Goal: Information Seeking & Learning: Learn about a topic

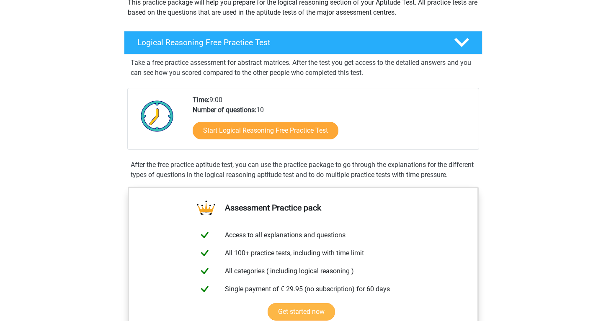
scroll to position [97, 0]
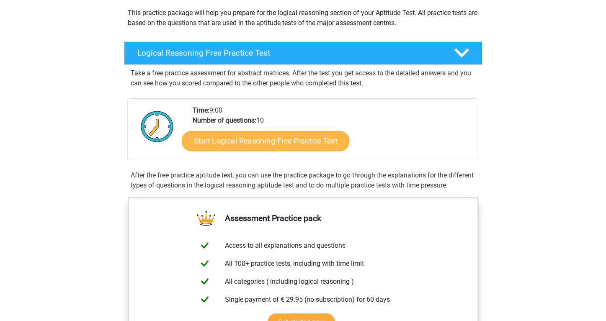
click at [300, 147] on link "Start Logical Reasoning Free Practice Test" at bounding box center [266, 141] width 168 height 20
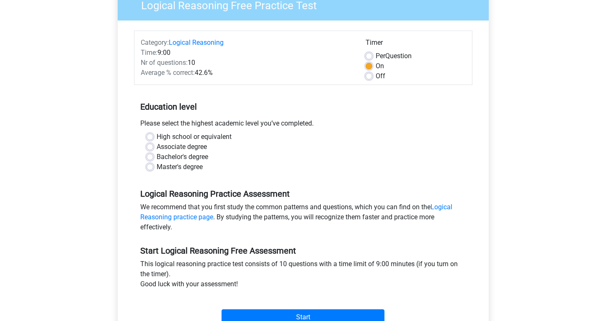
scroll to position [80, 0]
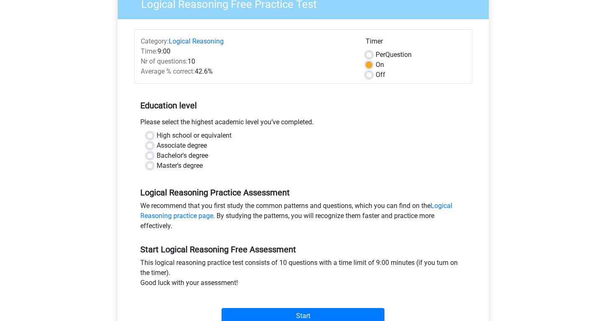
click at [184, 170] on label "Master's degree" at bounding box center [180, 166] width 46 height 10
click at [153, 169] on input "Master's degree" at bounding box center [150, 165] width 7 height 8
radio input "true"
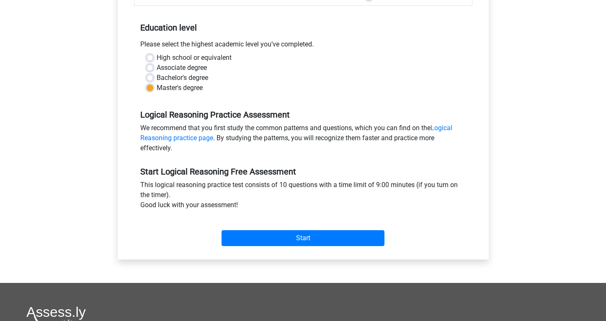
scroll to position [176, 0]
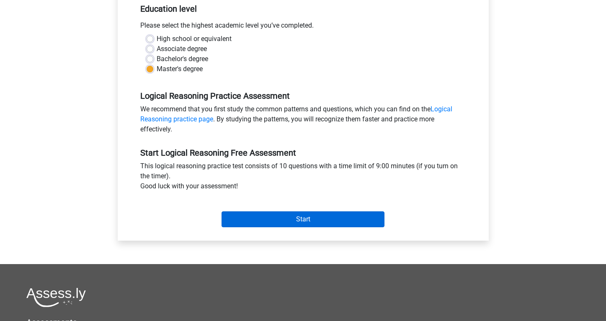
click at [291, 221] on input "Start" at bounding box center [303, 220] width 163 height 16
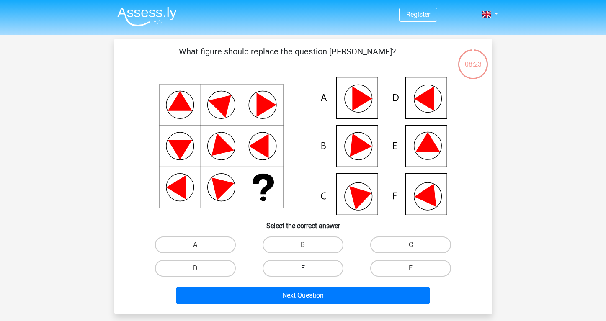
click at [314, 269] on label "E" at bounding box center [303, 268] width 81 height 17
click at [308, 269] on input "E" at bounding box center [305, 271] width 5 height 5
radio input "true"
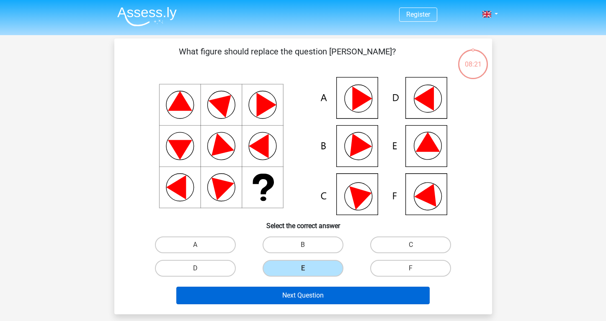
click at [308, 295] on button "Next Question" at bounding box center [303, 296] width 254 height 18
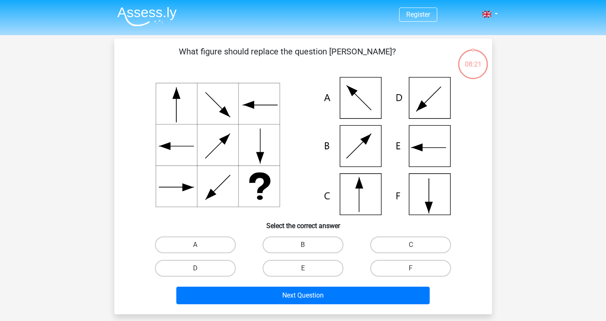
scroll to position [39, 0]
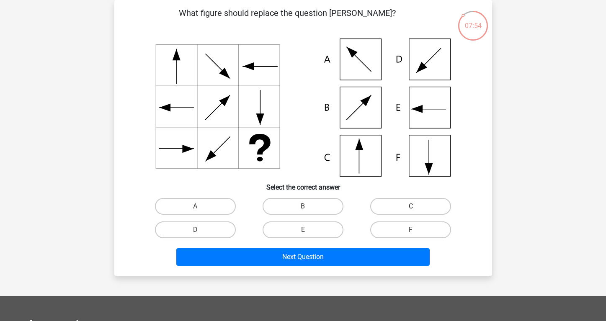
click at [384, 202] on label "C" at bounding box center [410, 206] width 81 height 17
click at [411, 207] on input "C" at bounding box center [413, 209] width 5 height 5
radio input "true"
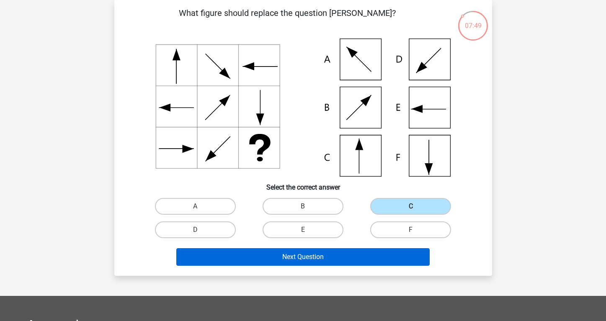
click at [271, 259] on button "Next Question" at bounding box center [303, 258] width 254 height 18
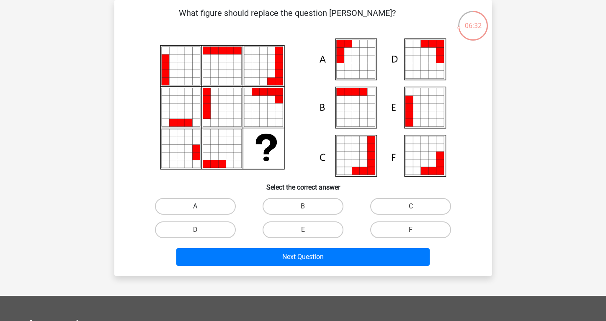
click at [219, 204] on label "A" at bounding box center [195, 206] width 81 height 17
click at [201, 207] on input "A" at bounding box center [197, 209] width 5 height 5
radio input "true"
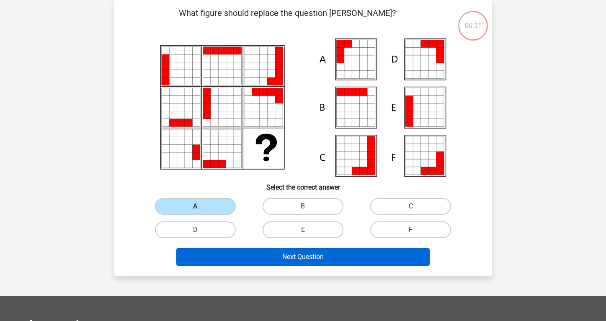
click at [270, 259] on button "Next Question" at bounding box center [303, 258] width 254 height 18
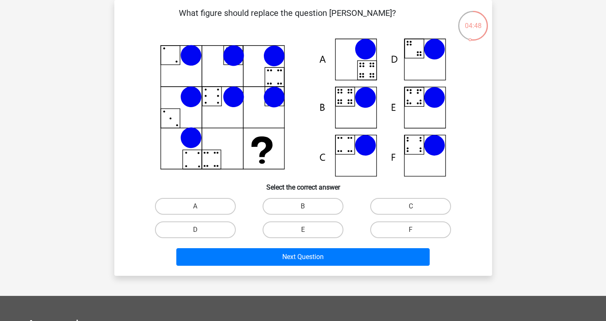
click at [411, 96] on icon at bounding box center [304, 108] width 338 height 138
click at [278, 229] on label "E" at bounding box center [303, 230] width 81 height 17
click at [303, 230] on input "E" at bounding box center [305, 232] width 5 height 5
radio input "true"
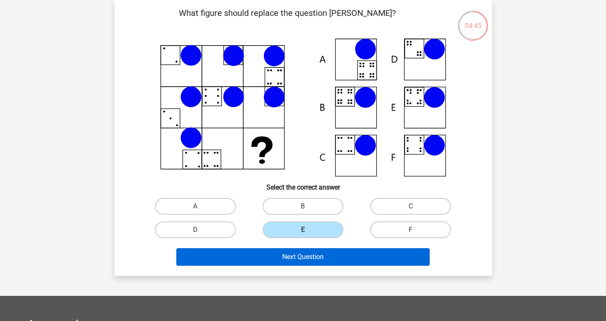
click at [274, 254] on button "Next Question" at bounding box center [303, 258] width 254 height 18
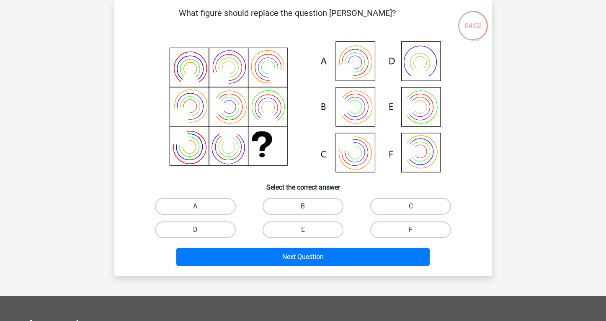
click at [205, 205] on label "A" at bounding box center [195, 206] width 81 height 17
click at [201, 207] on input "A" at bounding box center [197, 209] width 5 height 5
radio input "true"
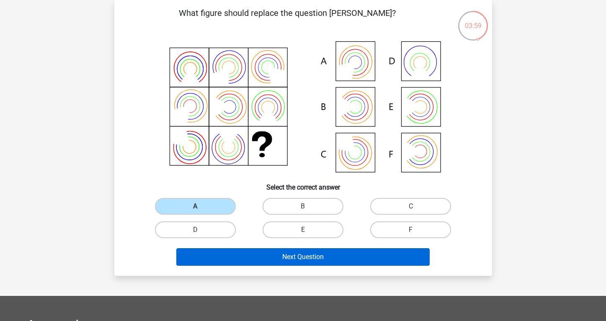
click at [260, 259] on button "Next Question" at bounding box center [303, 258] width 254 height 18
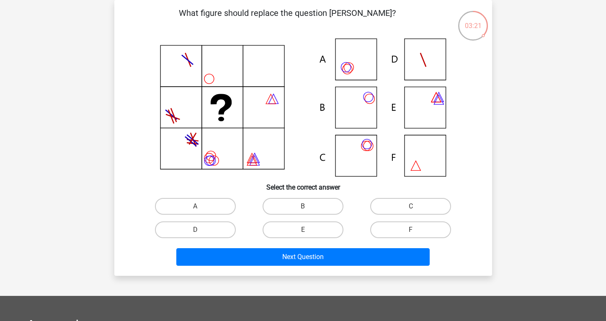
click at [345, 60] on icon at bounding box center [304, 108] width 338 height 138
click at [199, 200] on label "A" at bounding box center [195, 206] width 81 height 17
click at [199, 207] on input "A" at bounding box center [197, 209] width 5 height 5
radio input "true"
click at [391, 203] on label "C" at bounding box center [410, 206] width 81 height 17
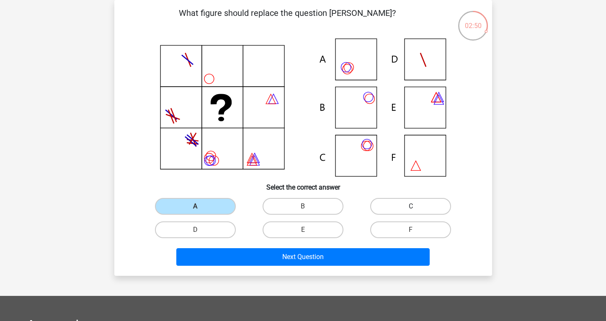
click at [411, 207] on input "C" at bounding box center [413, 209] width 5 height 5
radio input "true"
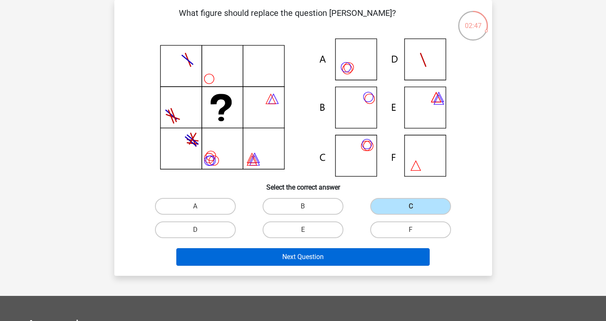
click at [306, 256] on button "Next Question" at bounding box center [303, 258] width 254 height 18
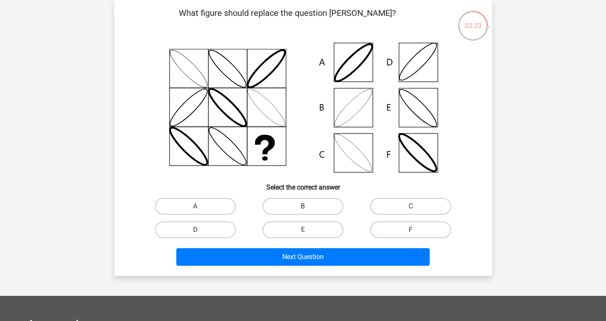
click at [311, 199] on label "B" at bounding box center [303, 206] width 81 height 17
click at [308, 207] on input "B" at bounding box center [305, 209] width 5 height 5
radio input "true"
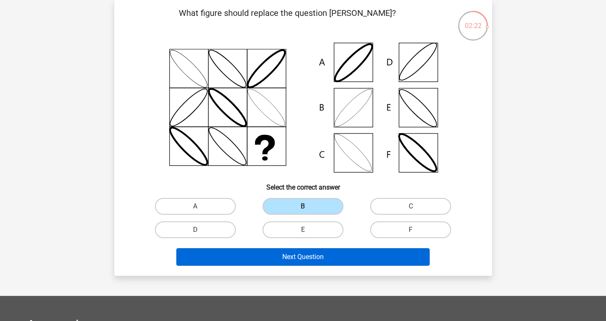
click at [291, 252] on button "Next Question" at bounding box center [303, 258] width 254 height 18
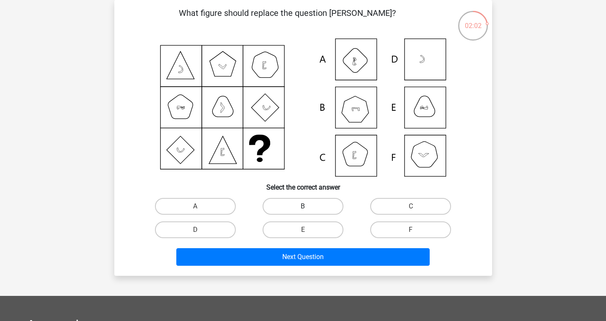
click at [313, 203] on label "B" at bounding box center [303, 206] width 81 height 17
click at [308, 207] on input "B" at bounding box center [305, 209] width 5 height 5
radio input "true"
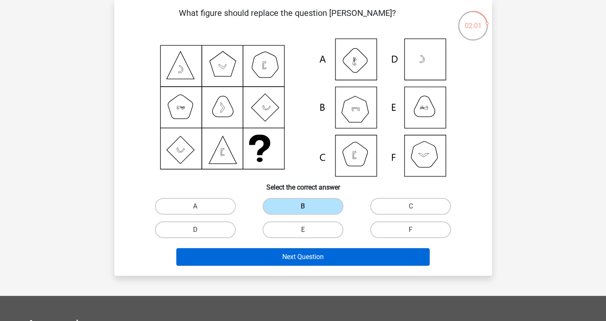
click at [285, 258] on button "Next Question" at bounding box center [303, 258] width 254 height 18
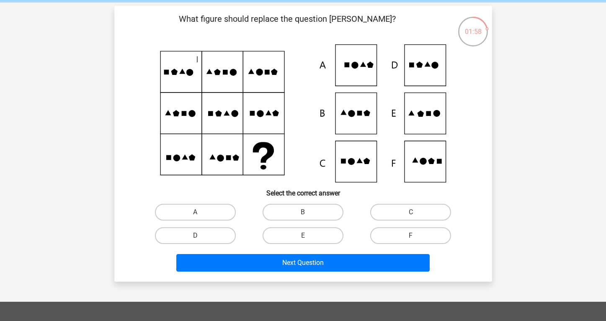
scroll to position [41, 0]
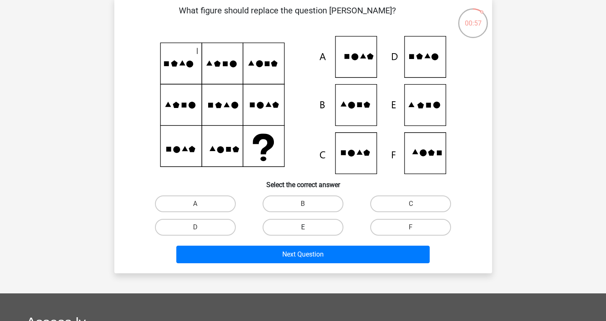
click at [321, 225] on label "E" at bounding box center [303, 227] width 81 height 17
click at [308, 228] on input "E" at bounding box center [305, 230] width 5 height 5
radio input "true"
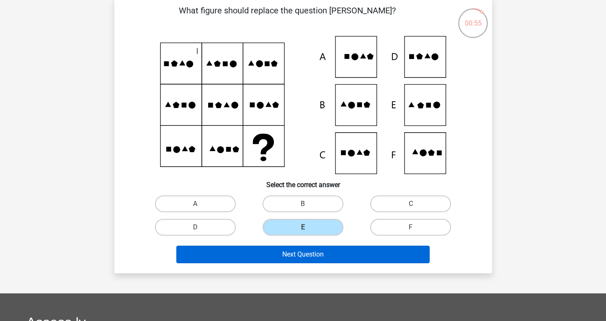
click at [321, 260] on button "Next Question" at bounding box center [303, 255] width 254 height 18
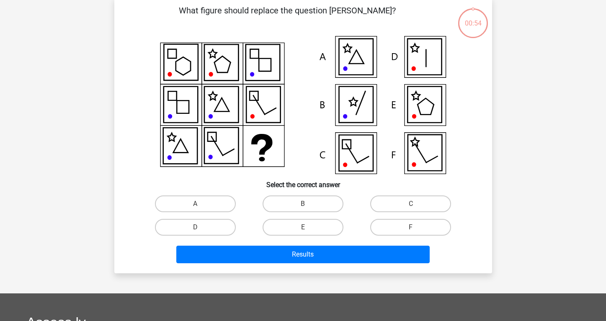
scroll to position [39, 0]
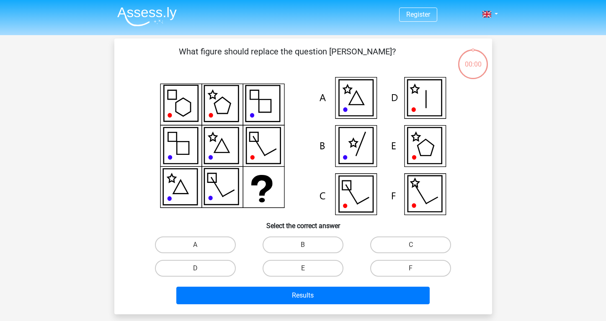
scroll to position [39, 0]
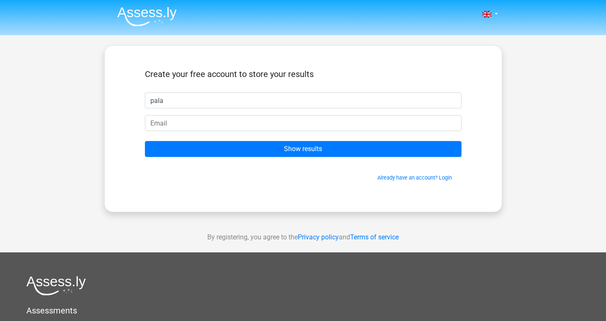
type input "palak"
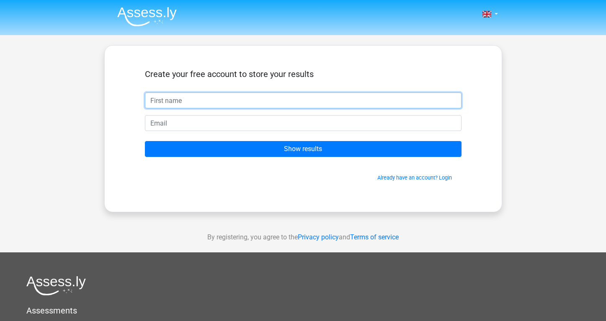
type input "Palak"
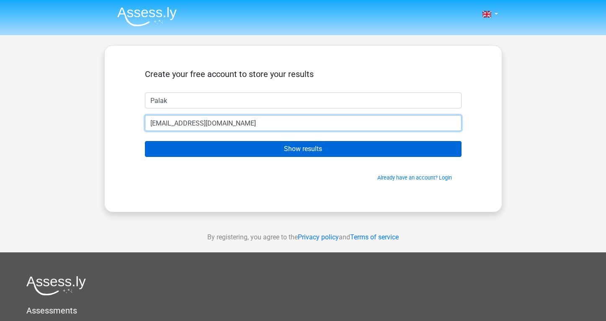
type input "[EMAIL_ADDRESS][DOMAIN_NAME]"
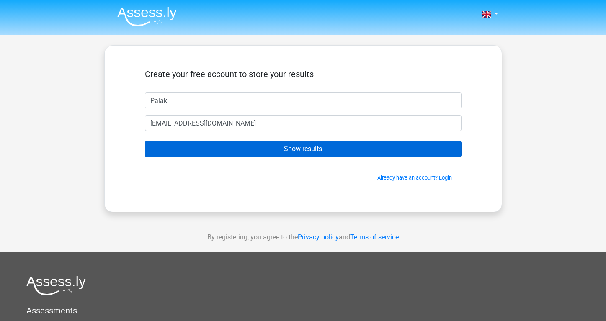
click at [234, 148] on input "Show results" at bounding box center [303, 149] width 317 height 16
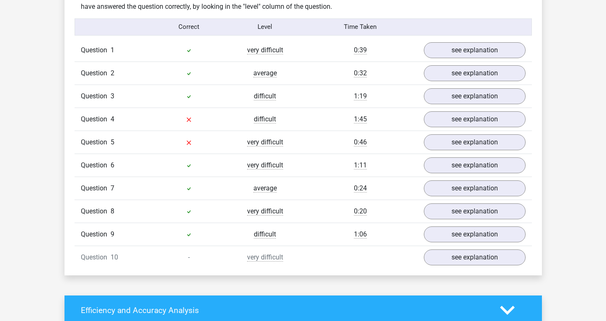
scroll to position [667, 0]
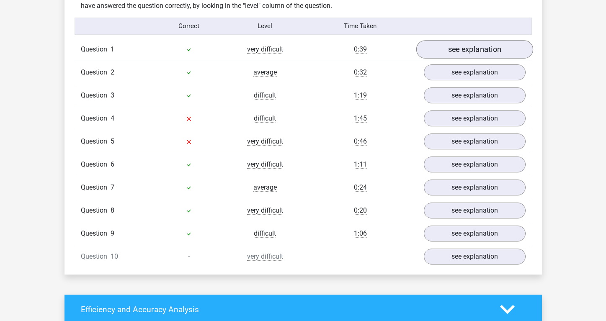
click at [453, 49] on link "see explanation" at bounding box center [474, 49] width 117 height 18
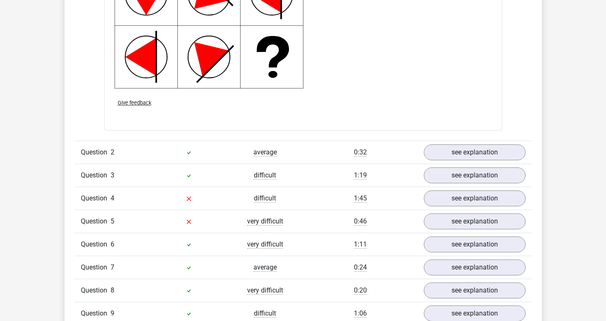
scroll to position [1122, 0]
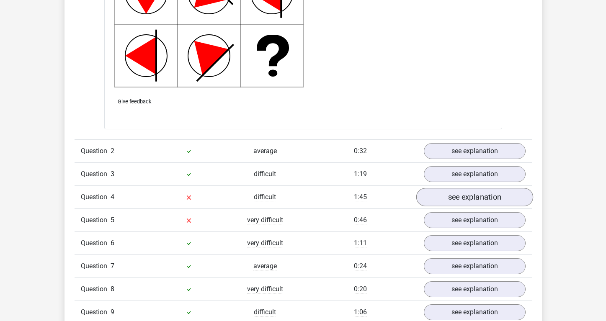
click at [460, 194] on link "see explanation" at bounding box center [474, 197] width 117 height 18
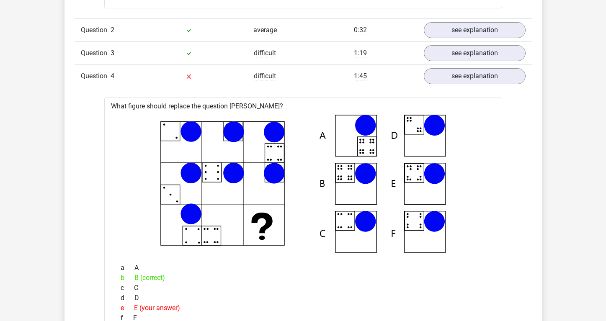
scroll to position [1242, 0]
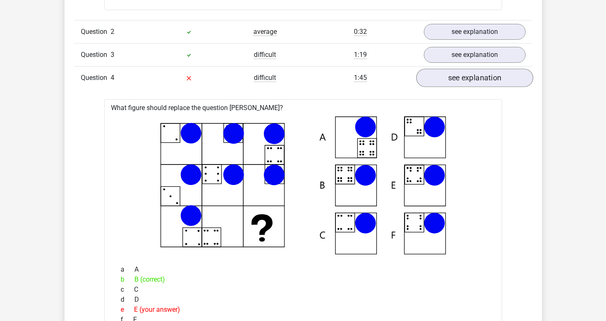
click at [459, 75] on link "see explanation" at bounding box center [474, 78] width 117 height 18
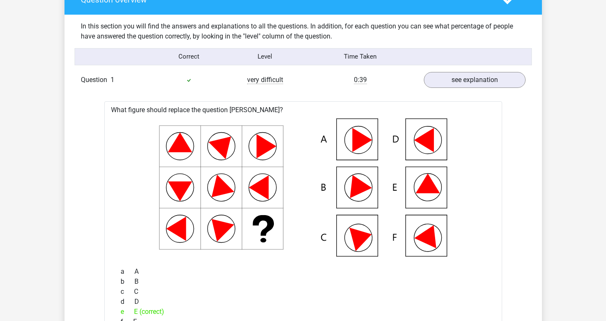
scroll to position [637, 0]
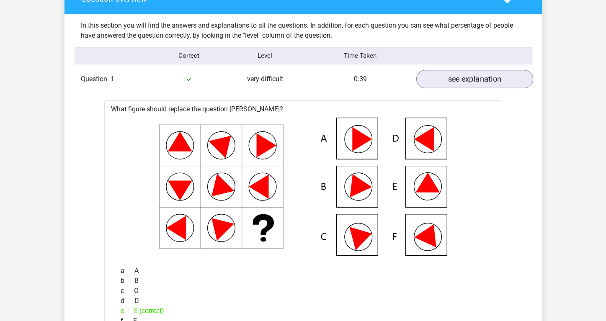
click at [467, 80] on link "see explanation" at bounding box center [474, 79] width 117 height 18
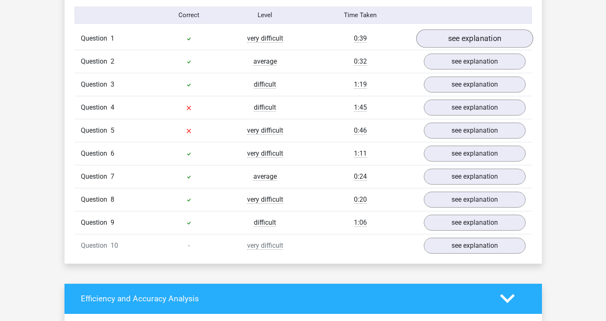
scroll to position [679, 0]
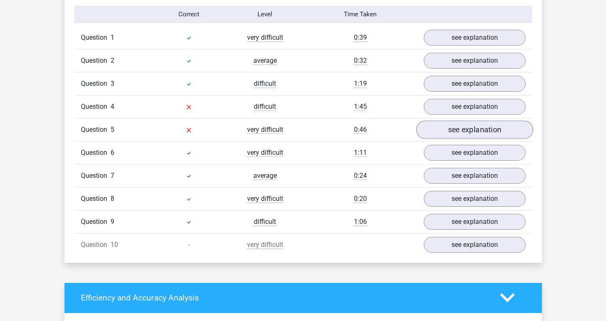
click at [460, 129] on link "see explanation" at bounding box center [474, 130] width 117 height 18
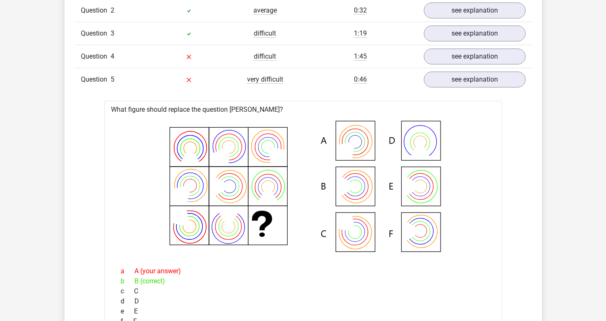
scroll to position [715, 0]
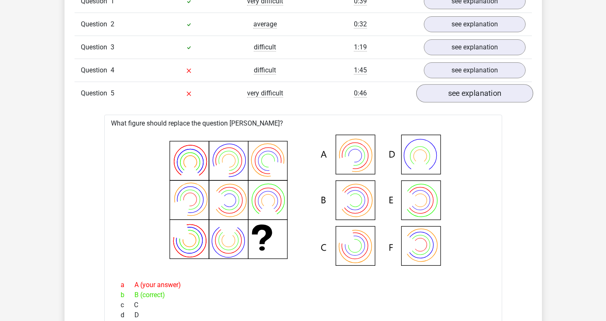
click at [456, 92] on link "see explanation" at bounding box center [474, 93] width 117 height 18
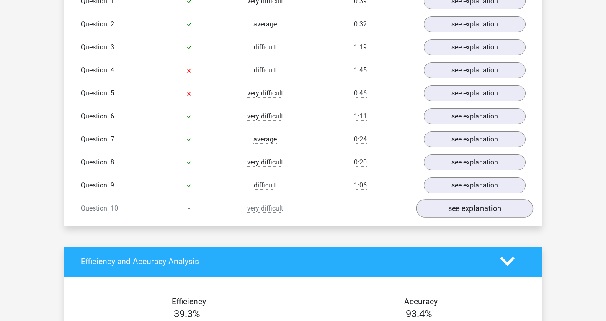
click at [461, 208] on link "see explanation" at bounding box center [474, 208] width 117 height 18
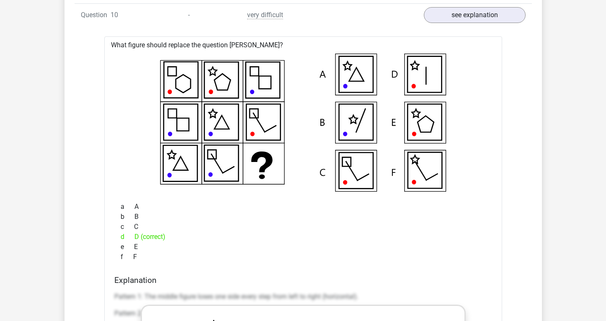
scroll to position [907, 0]
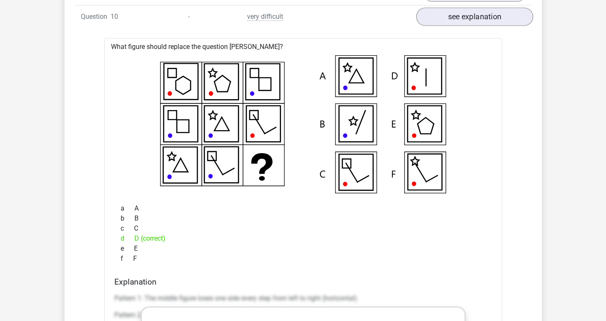
click at [455, 20] on link "see explanation" at bounding box center [474, 17] width 117 height 18
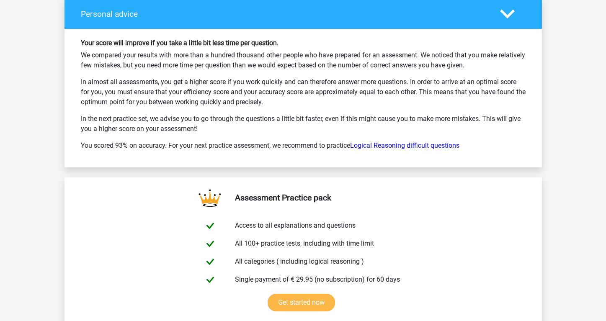
scroll to position [1233, 0]
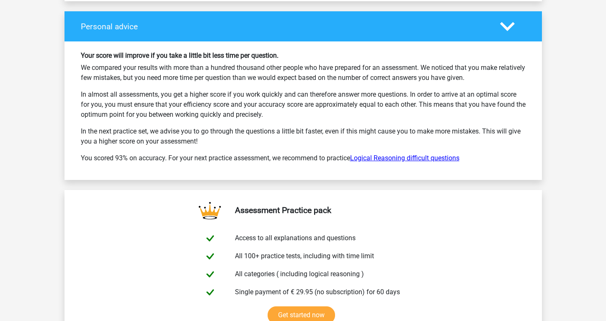
click at [395, 160] on link "Logical Reasoning difficult questions" at bounding box center [404, 158] width 109 height 8
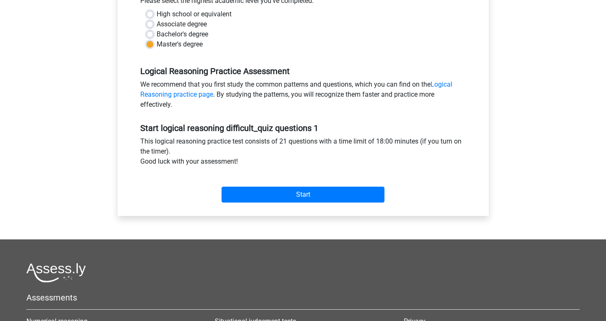
scroll to position [204, 0]
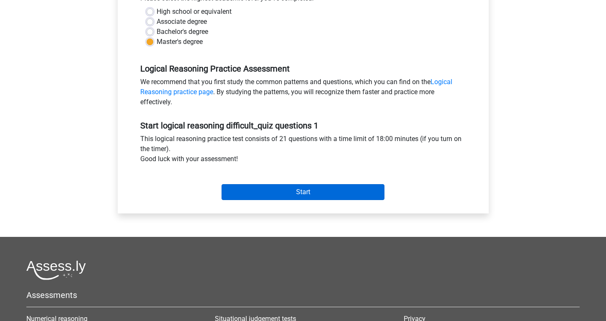
click at [340, 193] on input "Start" at bounding box center [303, 192] width 163 height 16
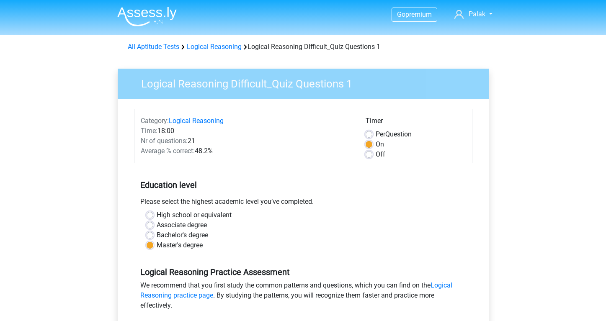
scroll to position [0, 0]
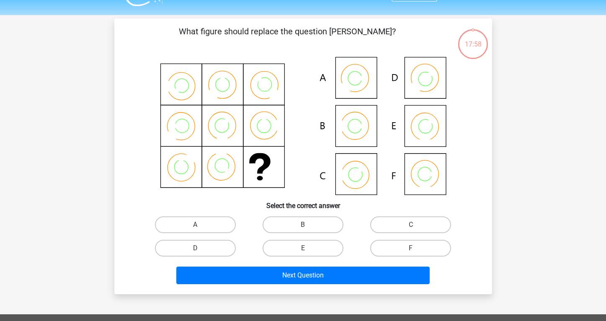
scroll to position [19, 0]
